Goal: Information Seeking & Learning: Understand process/instructions

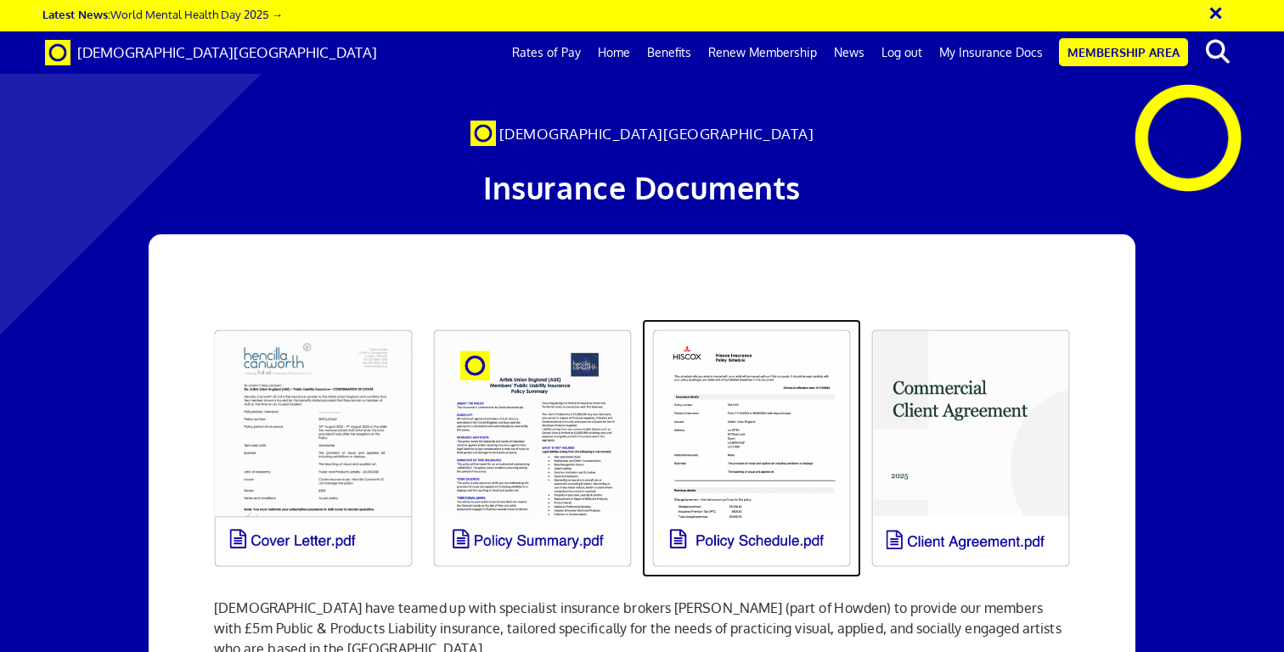
click at [792, 454] on link at bounding box center [751, 448] width 219 height 258
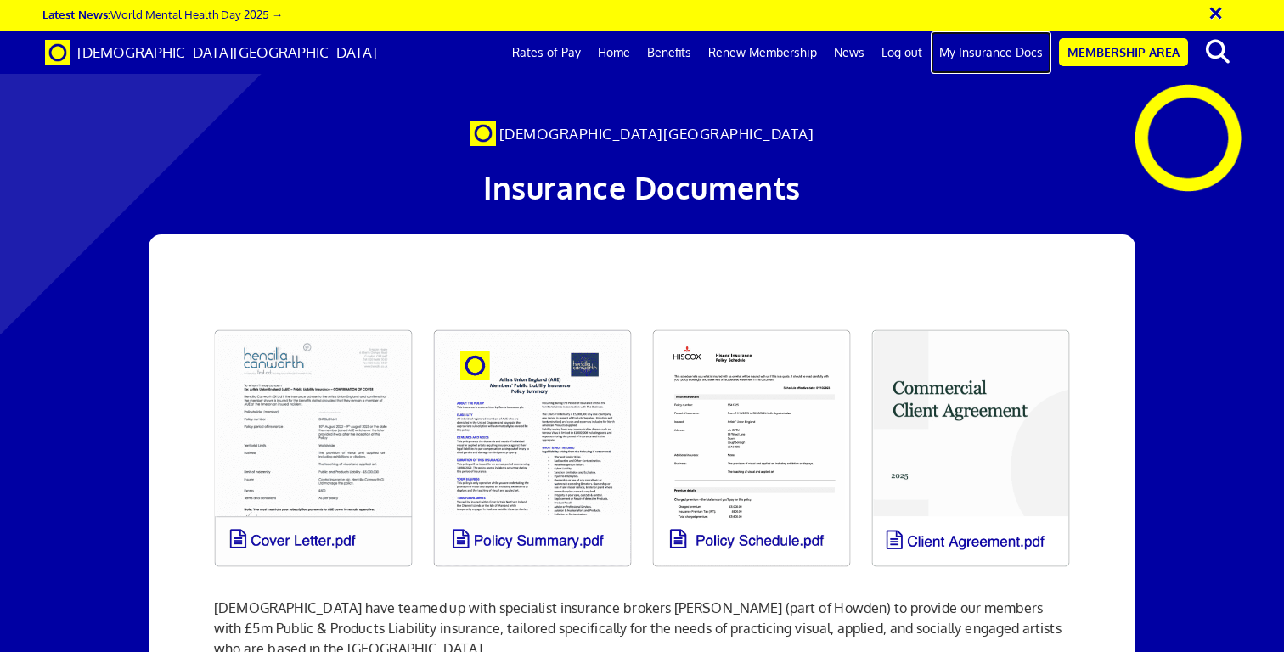
click at [1001, 51] on link "My Insurance Docs" at bounding box center [991, 52] width 121 height 42
click at [990, 55] on link "My Insurance Docs" at bounding box center [991, 52] width 121 height 42
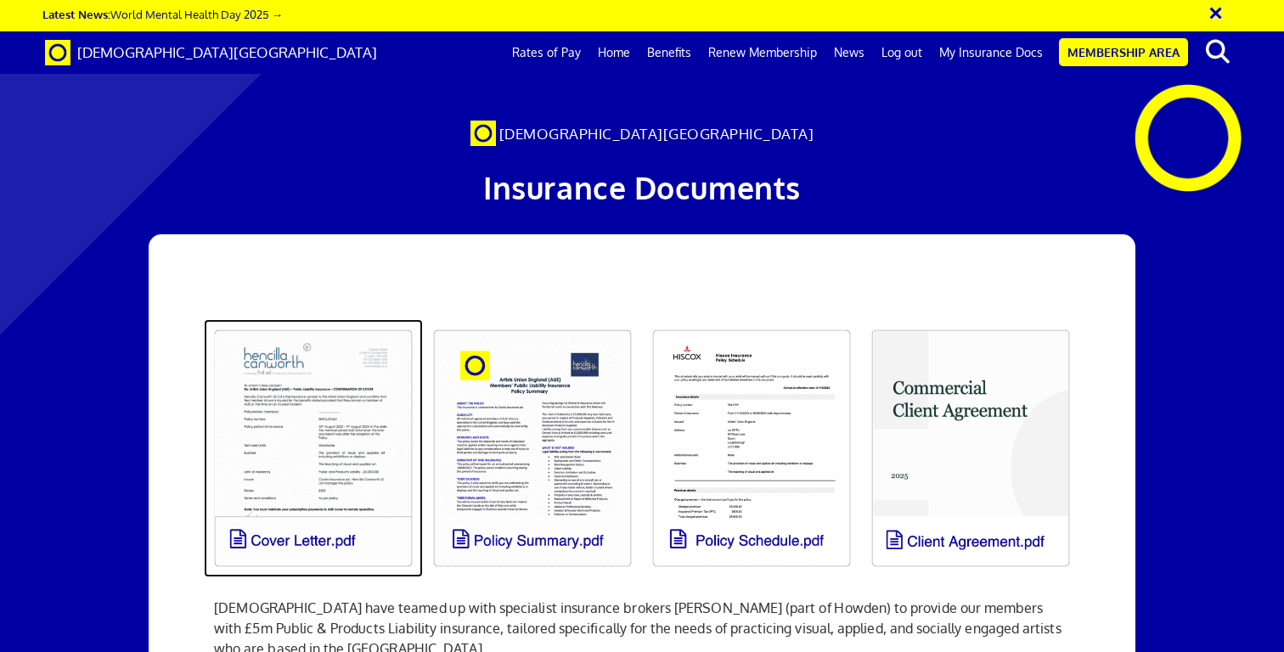
click at [310, 431] on link at bounding box center [313, 448] width 219 height 258
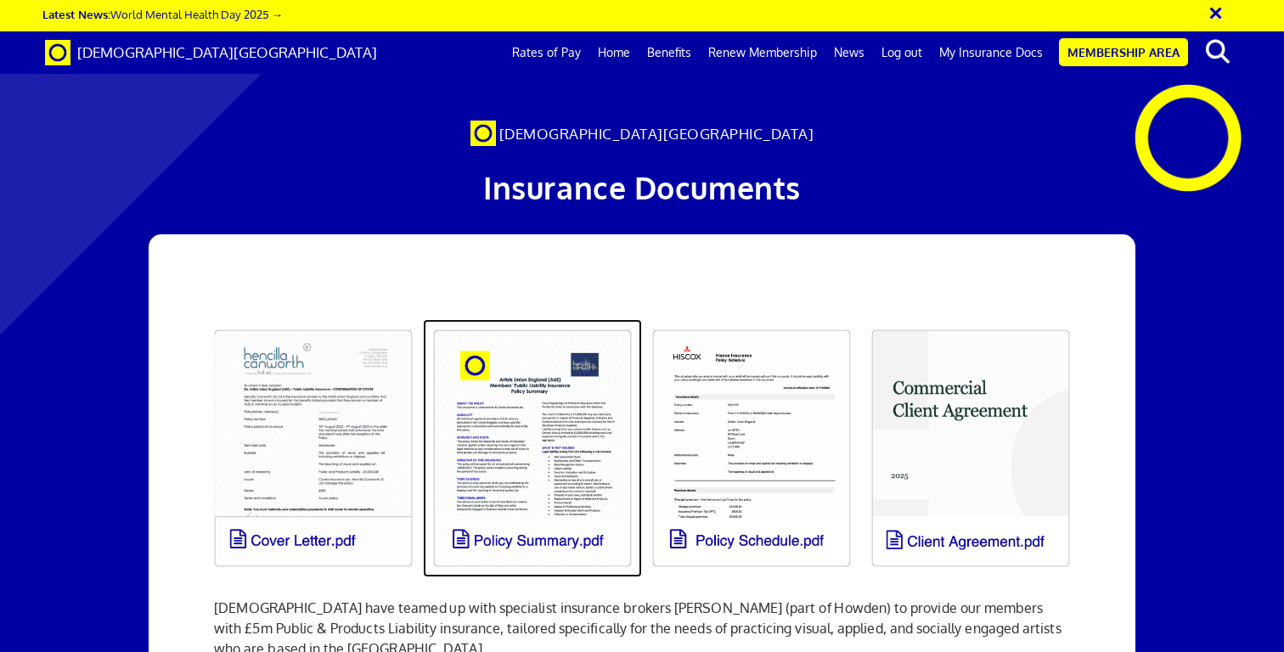
click at [483, 436] on link at bounding box center [532, 448] width 219 height 258
